Goal: Task Accomplishment & Management: Manage account settings

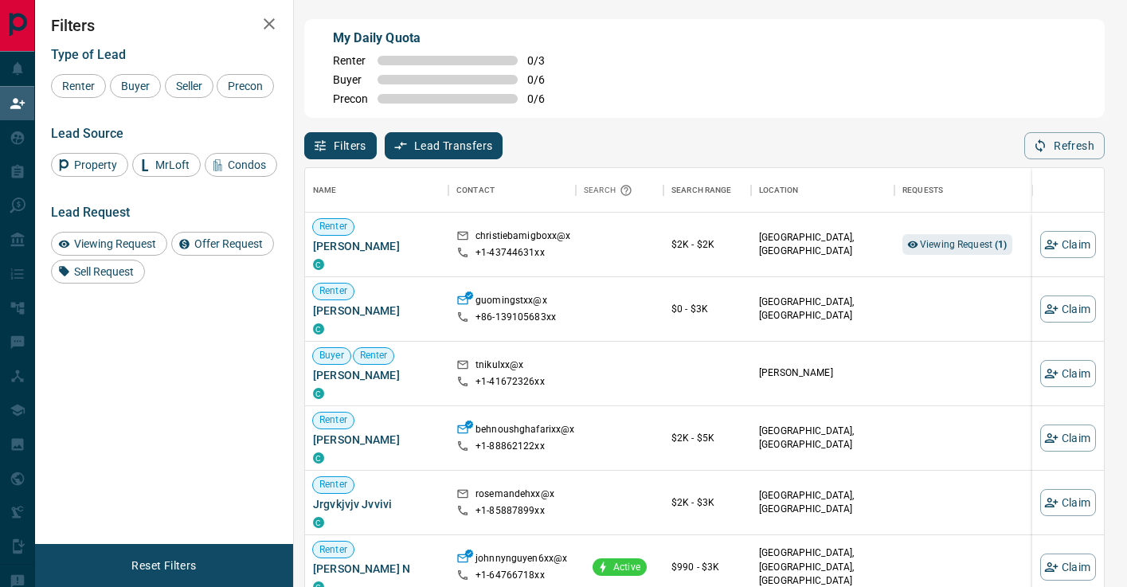
scroll to position [444, 799]
click at [967, 235] on div "Viewing Request ( 1 )" at bounding box center [958, 244] width 110 height 21
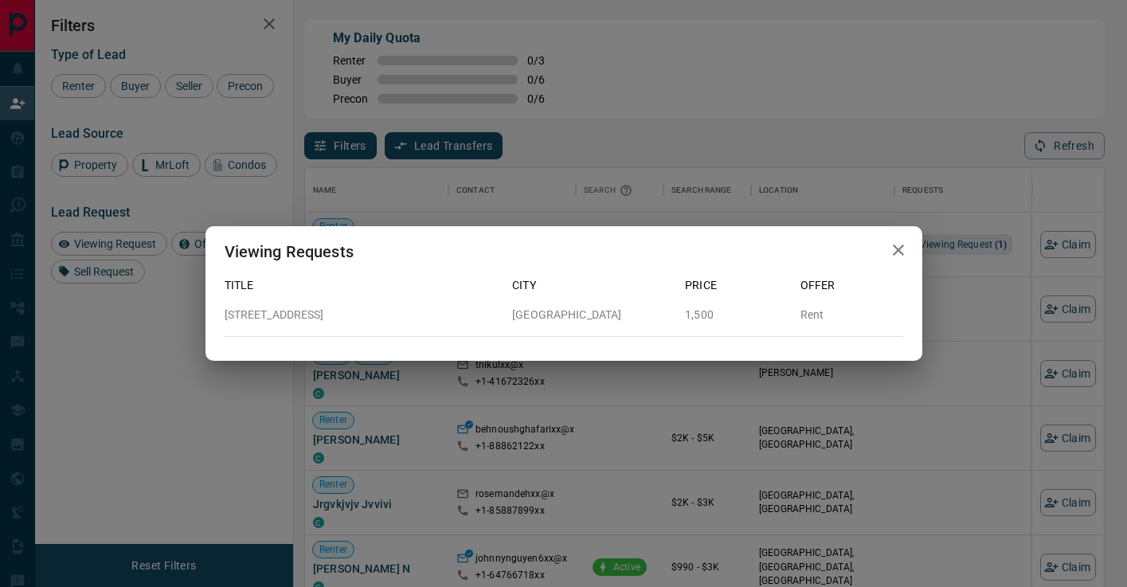
click at [982, 323] on div "Viewing Requests Title City Price Offer [STREET_ADDRESS] 1,500 Rent" at bounding box center [563, 293] width 1127 height 587
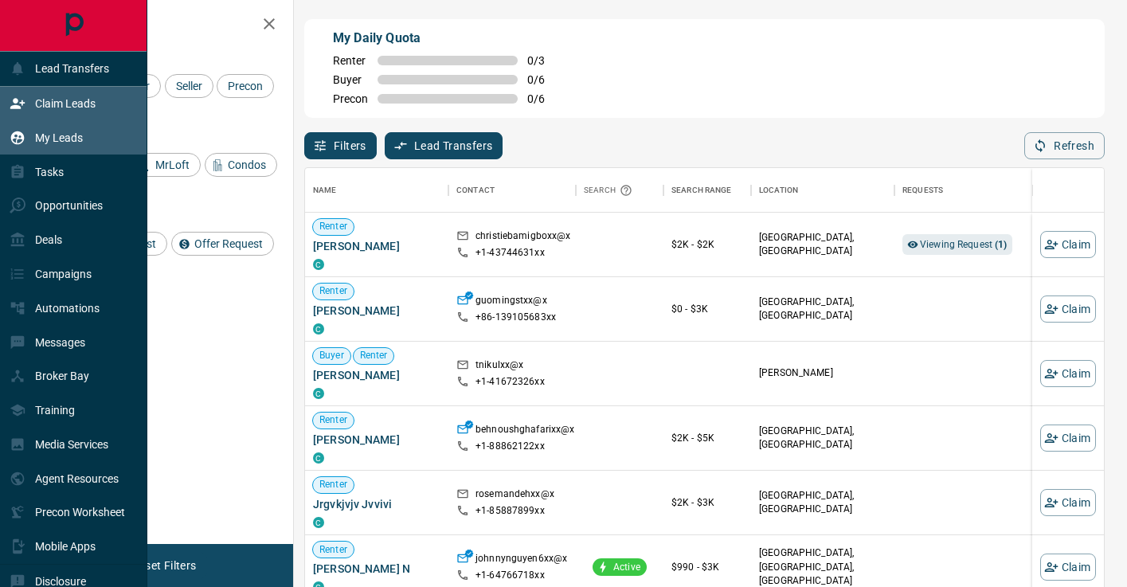
click at [33, 144] on div "My Leads" at bounding box center [46, 137] width 73 height 26
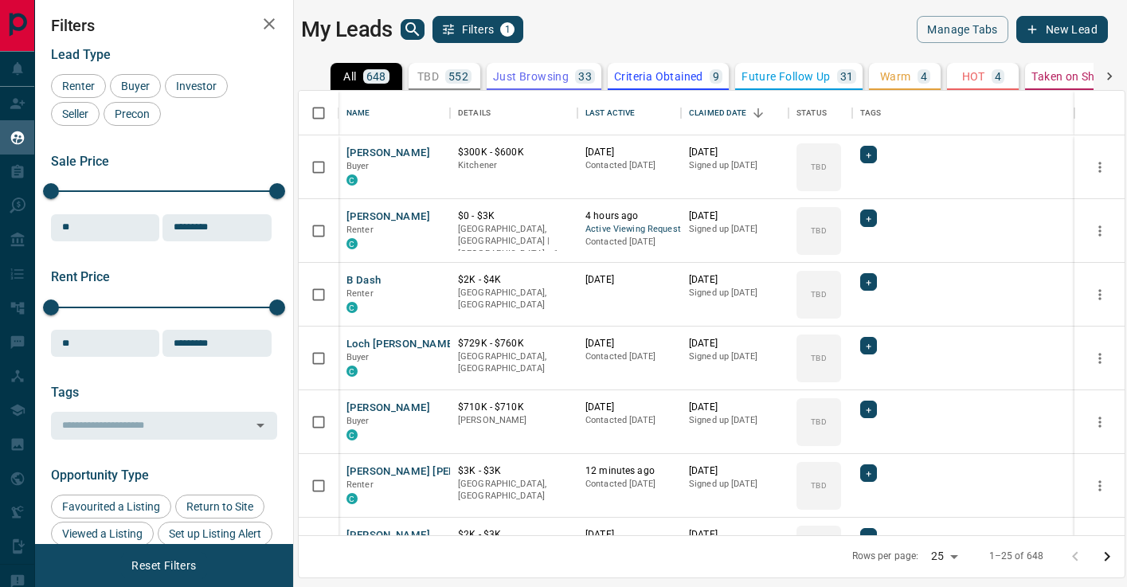
scroll to position [445, 826]
click at [415, 37] on icon "search button" at bounding box center [412, 29] width 19 height 19
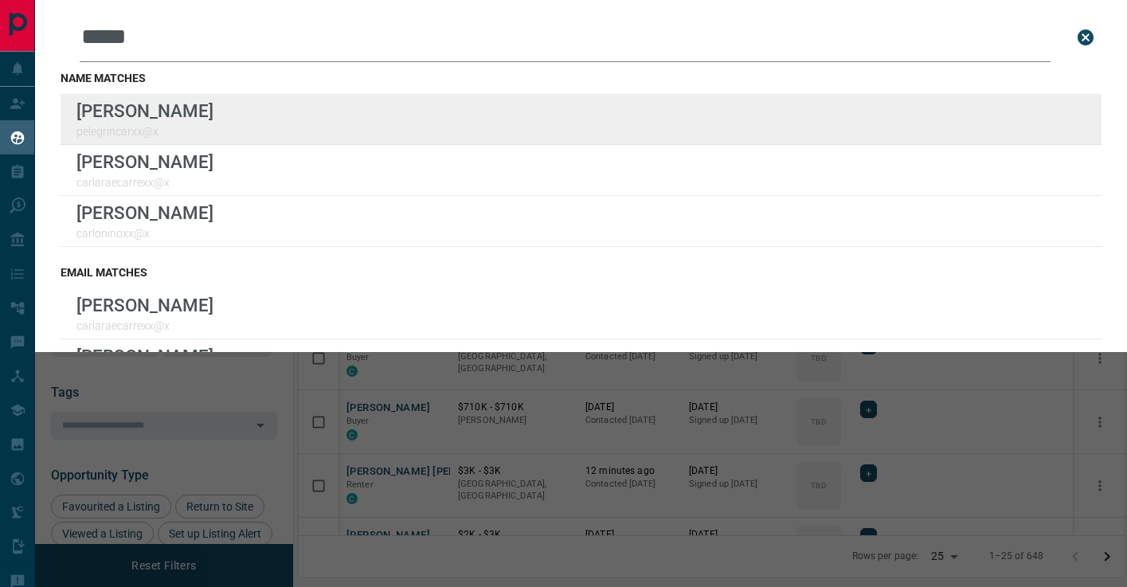
type input "*****"
click at [0, 0] on div "Lead Transfers Claim Leads My Leads Tasks Opportunities Deals Campaigns Automat…" at bounding box center [563, 283] width 1127 height 567
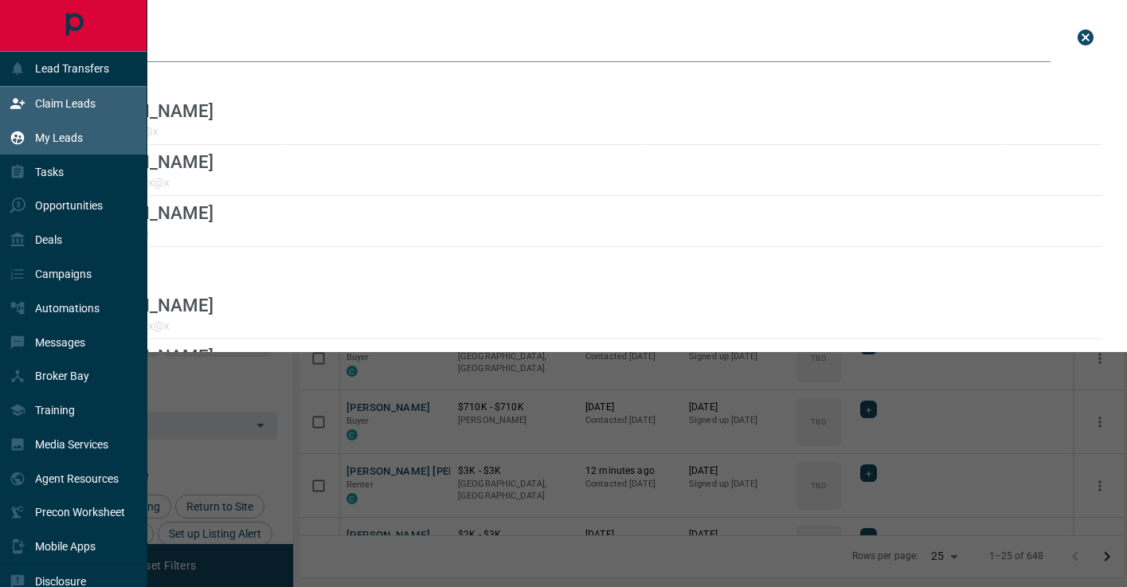
click at [32, 108] on div "Claim Leads" at bounding box center [53, 104] width 86 height 26
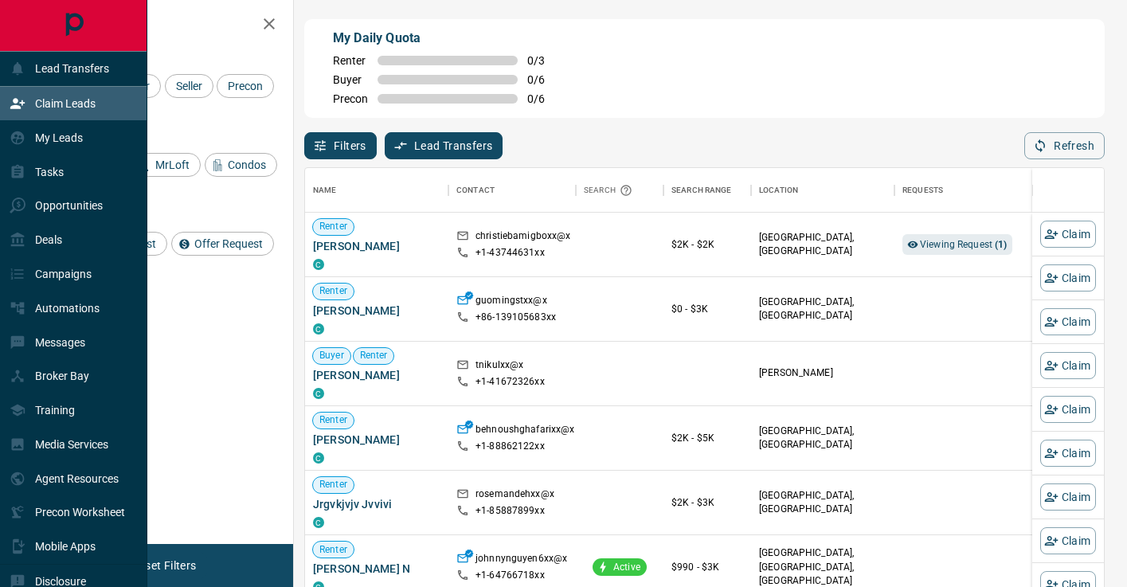
scroll to position [444, 799]
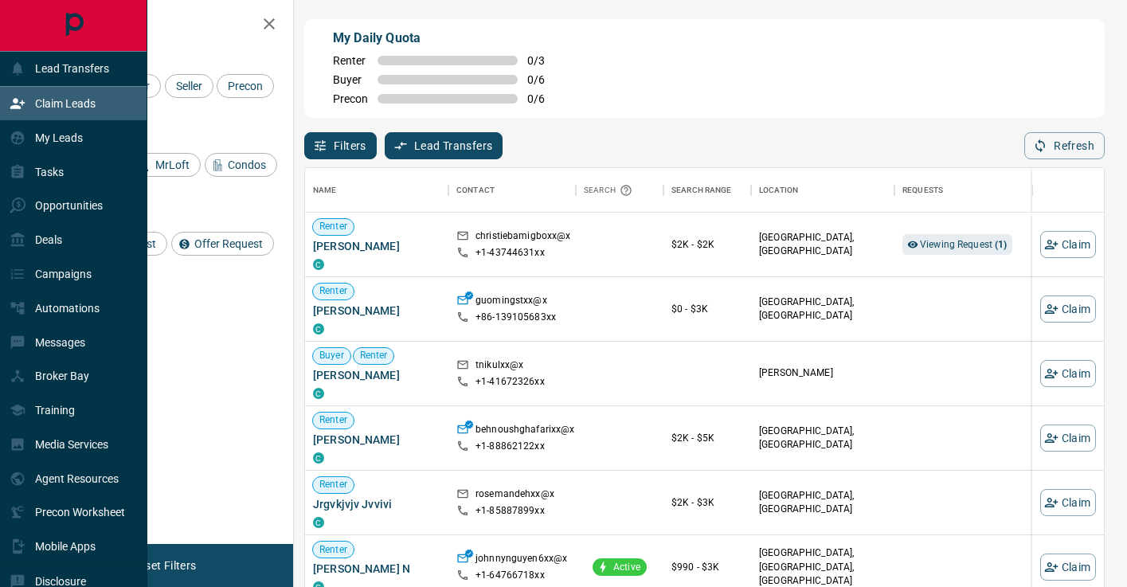
click at [51, 105] on p "Claim Leads" at bounding box center [65, 103] width 61 height 13
